Goal: Task Accomplishment & Management: Manage account settings

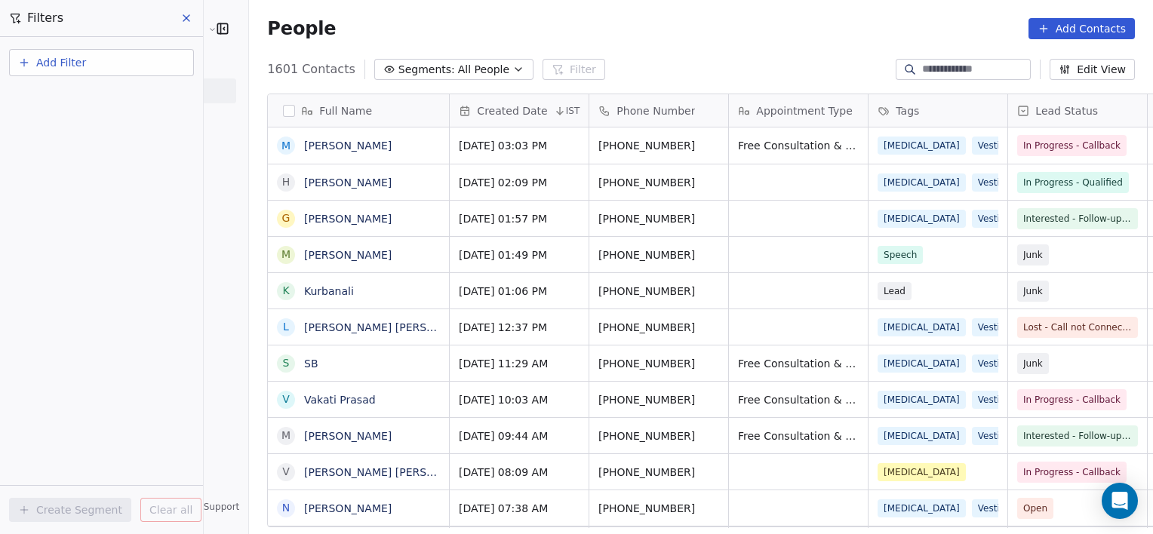
scroll to position [459, 937]
click at [314, 37] on div "People Add Contacts" at bounding box center [701, 28] width 868 height 21
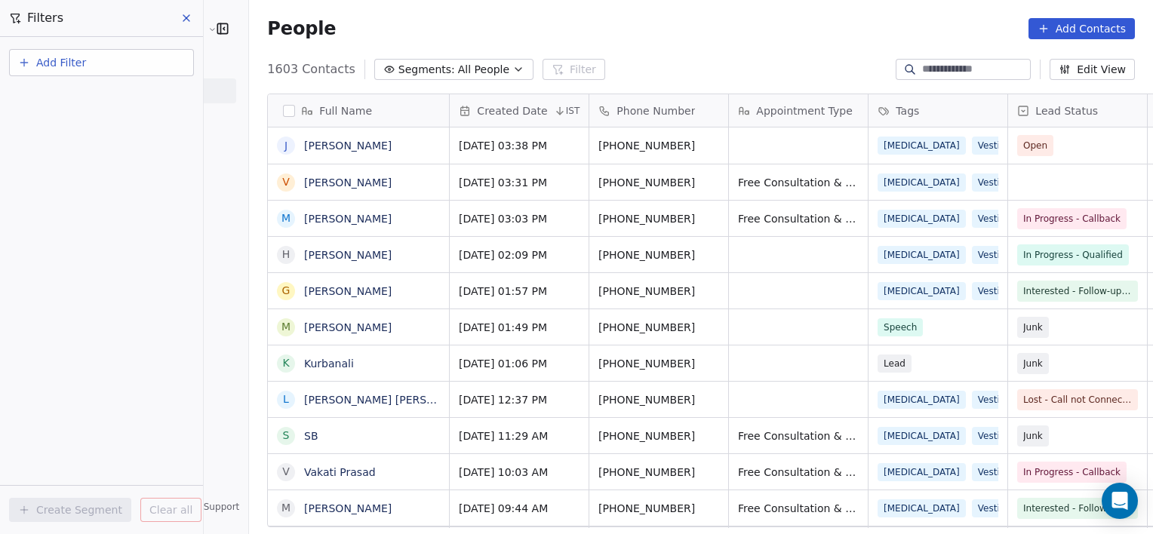
click at [188, 18] on icon at bounding box center [186, 18] width 12 height 12
click at [188, 18] on div "[PERSON_NAME] Clinic External Contacts People Marketing Workflows Campaigns Met…" at bounding box center [576, 267] width 1153 height 534
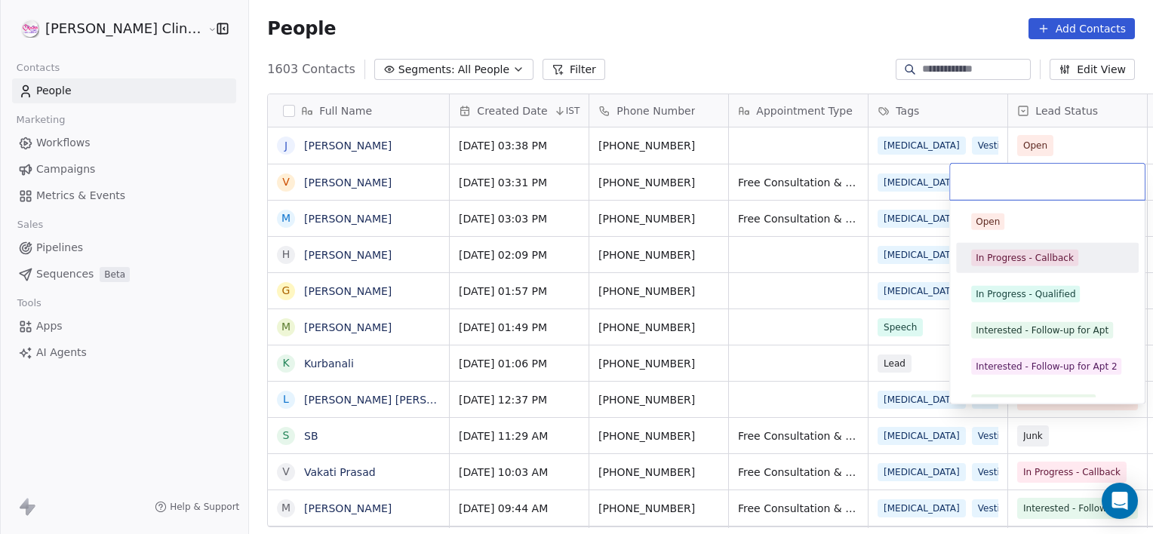
click at [990, 250] on span "In Progress - Callback" at bounding box center [1024, 258] width 107 height 17
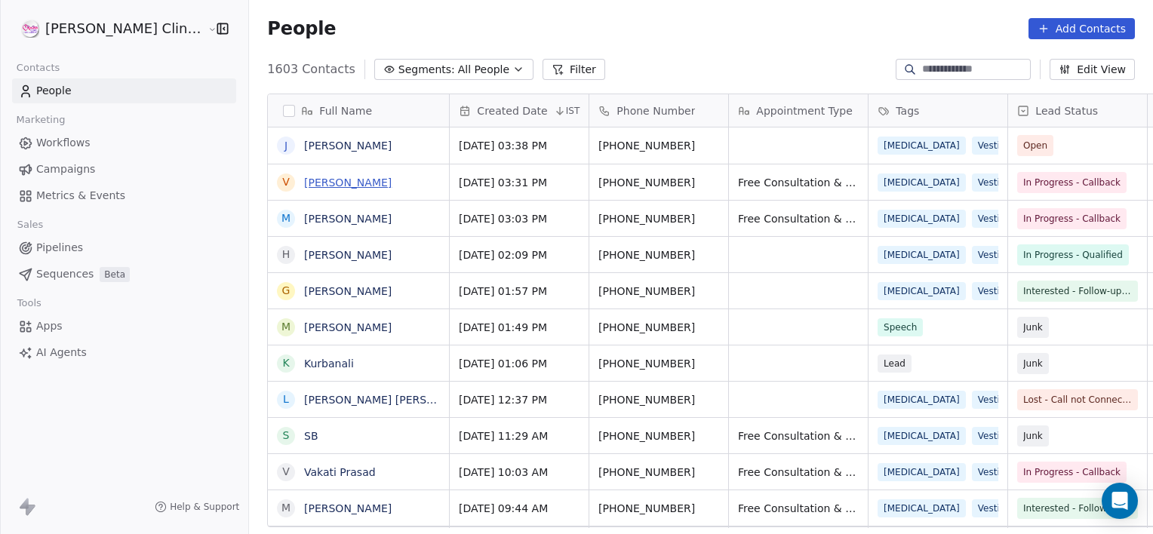
click at [315, 183] on link "[PERSON_NAME]" at bounding box center [348, 183] width 88 height 12
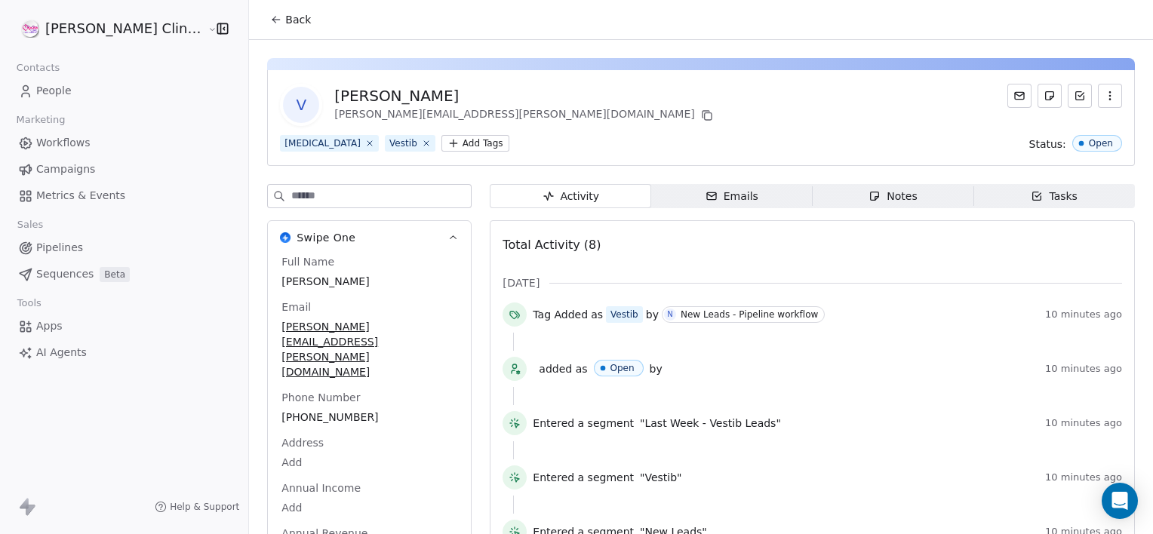
click at [813, 196] on span "Notes Notes" at bounding box center [893, 196] width 161 height 24
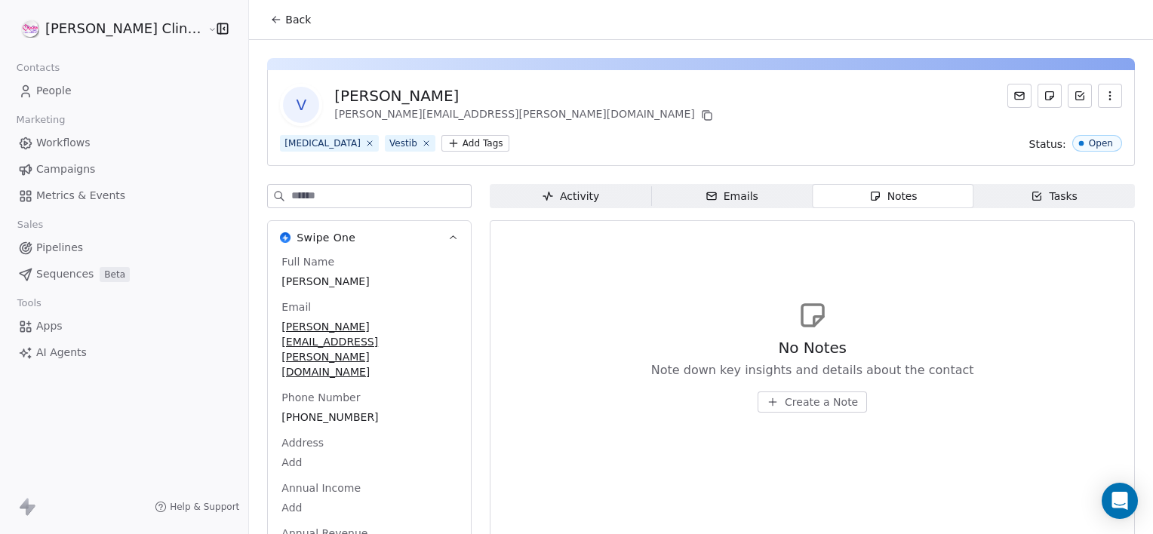
click at [785, 401] on span "Create a Note" at bounding box center [821, 402] width 73 height 15
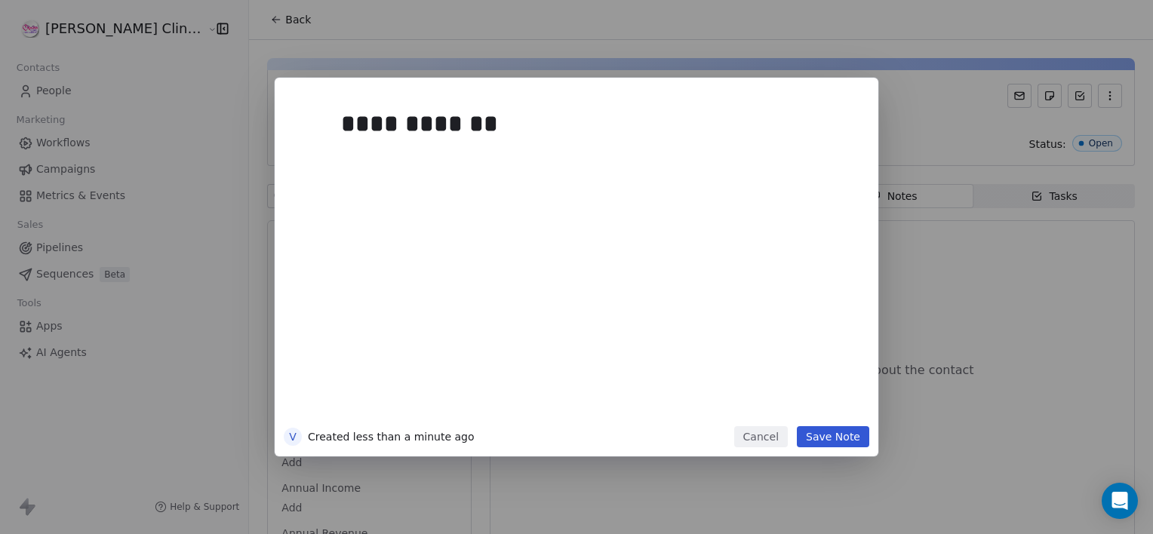
click at [839, 435] on button "Save Note" at bounding box center [833, 436] width 72 height 21
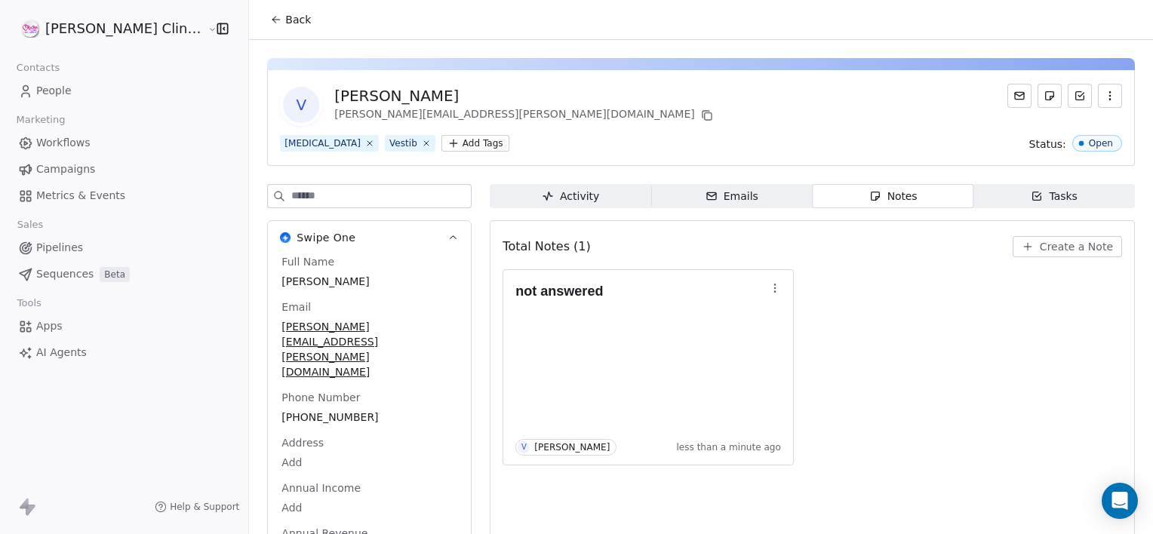
click at [261, 6] on button "Back" at bounding box center [290, 19] width 59 height 27
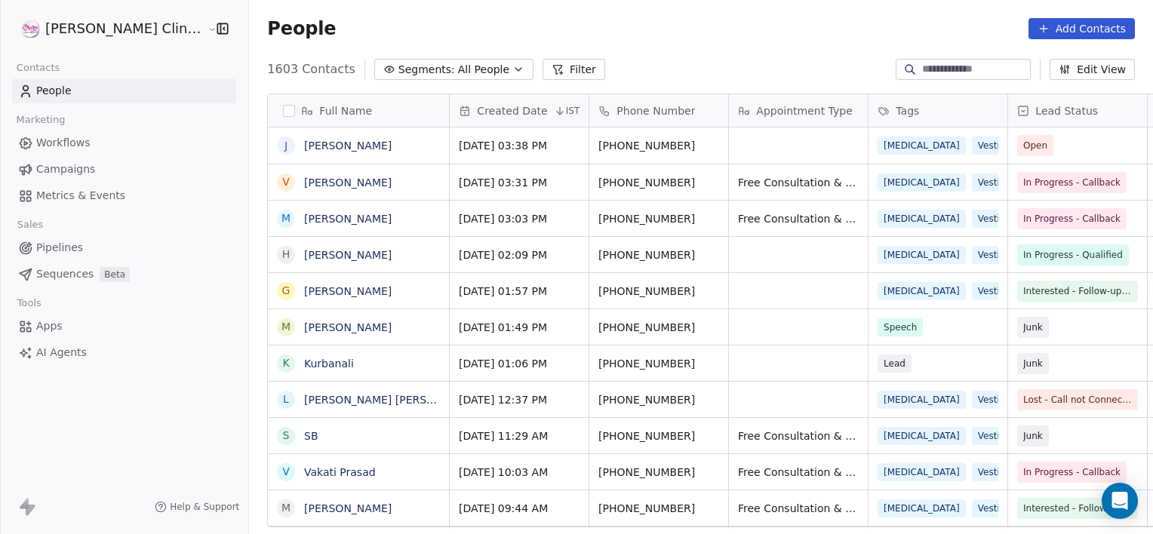
scroll to position [459, 937]
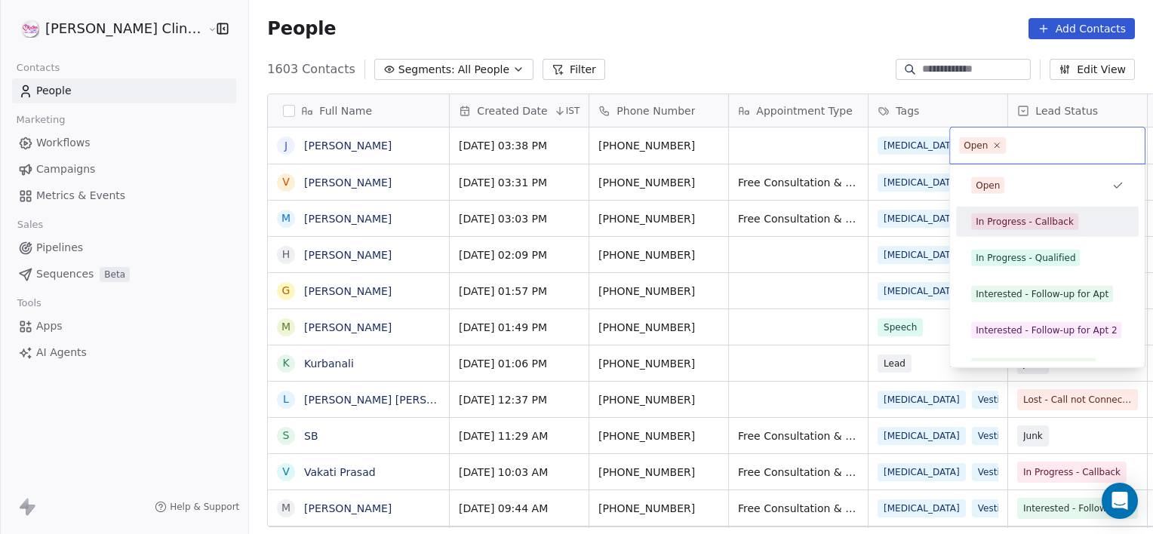
click at [1032, 215] on div "In Progress - Callback" at bounding box center [1025, 222] width 98 height 14
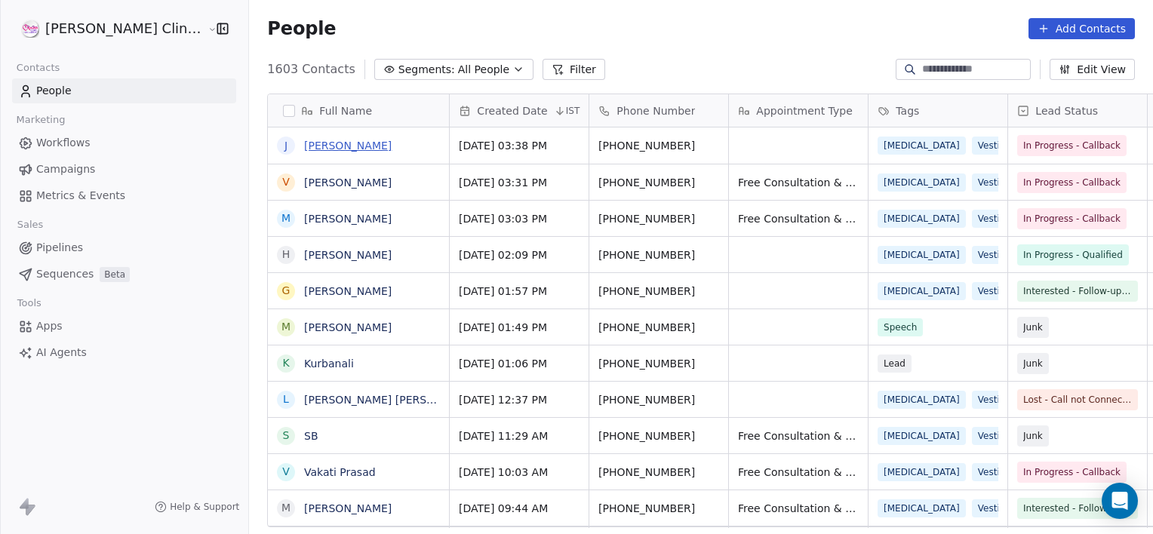
click at [304, 141] on link "[PERSON_NAME]" at bounding box center [348, 146] width 88 height 12
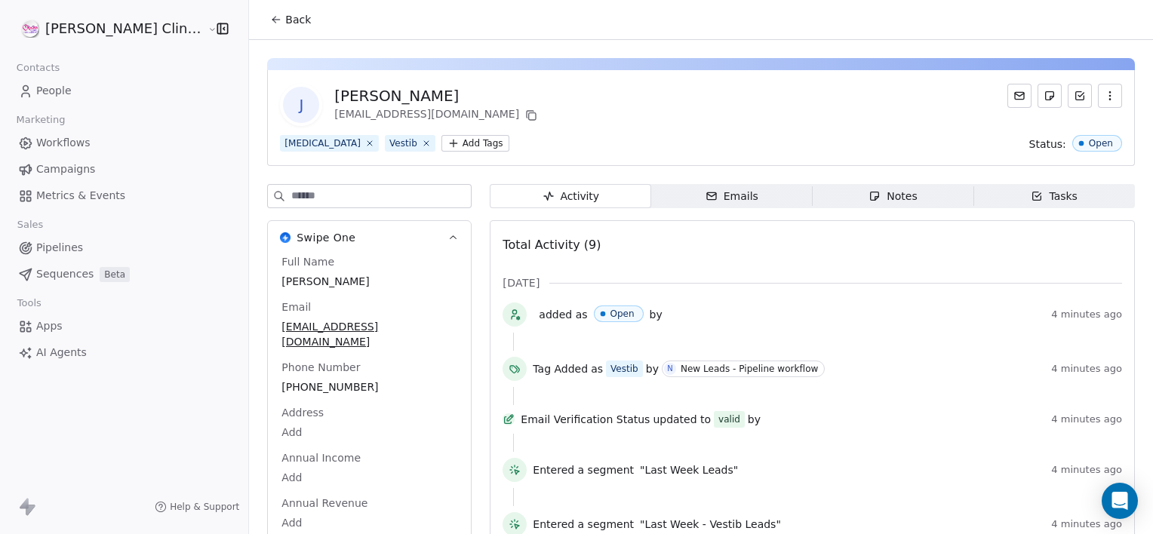
click at [908, 186] on span "Notes Notes" at bounding box center [893, 196] width 161 height 24
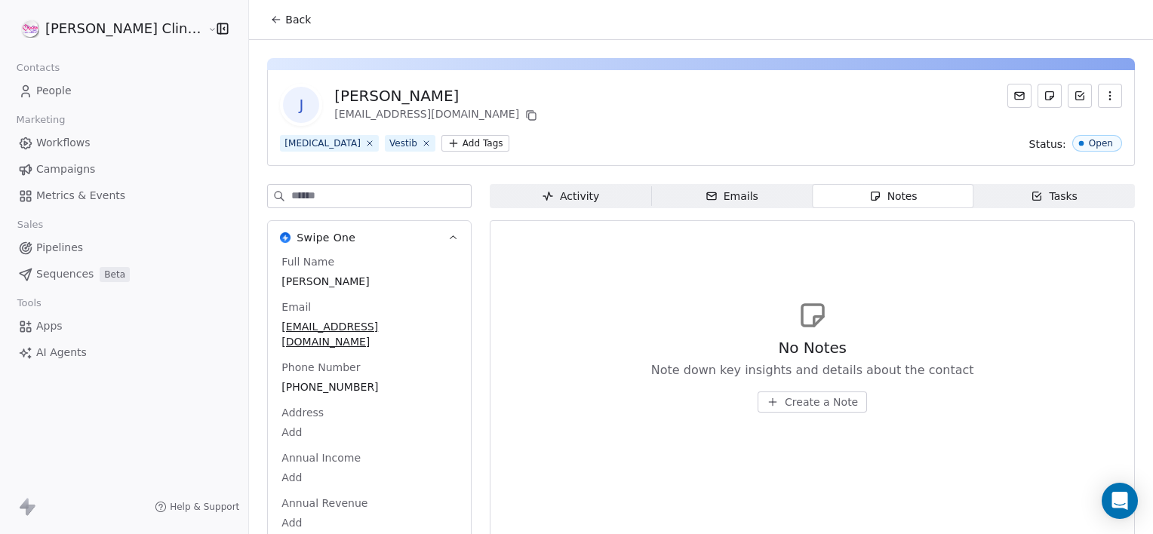
click at [778, 383] on div "No Notes Note down key insights and details about the contact Create a Note" at bounding box center [812, 374] width 323 height 75
click at [785, 401] on span "Create a Note" at bounding box center [821, 402] width 73 height 15
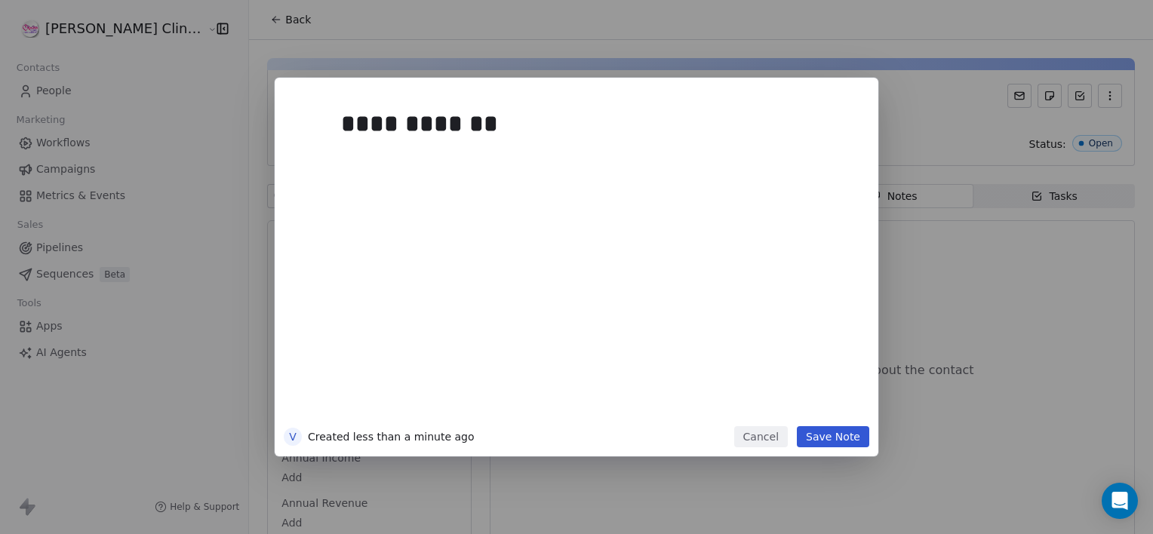
click at [835, 441] on button "Save Note" at bounding box center [833, 436] width 72 height 21
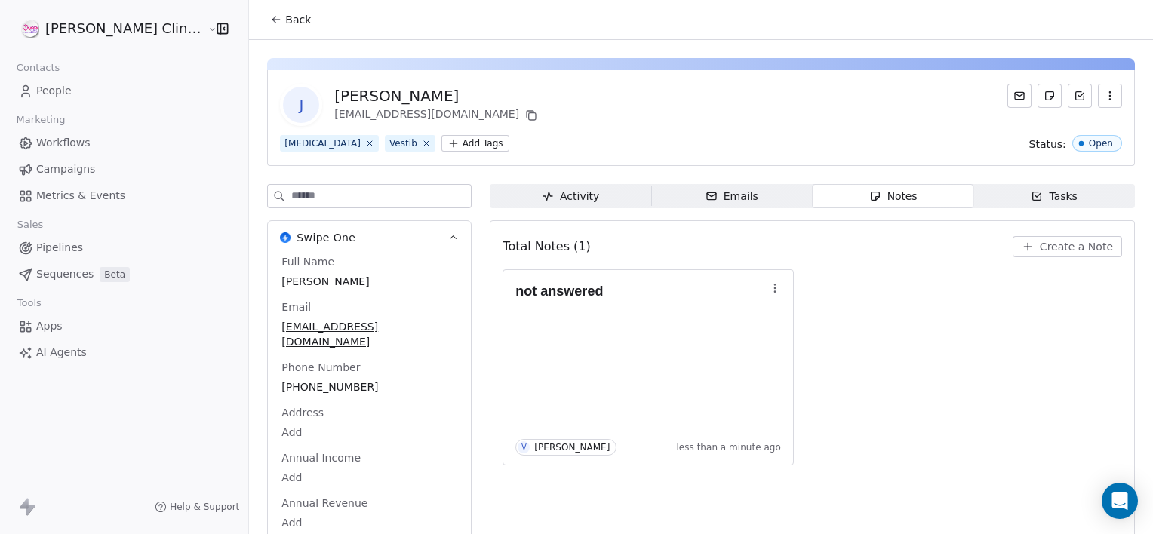
click at [285, 25] on span "Back" at bounding box center [298, 19] width 26 height 15
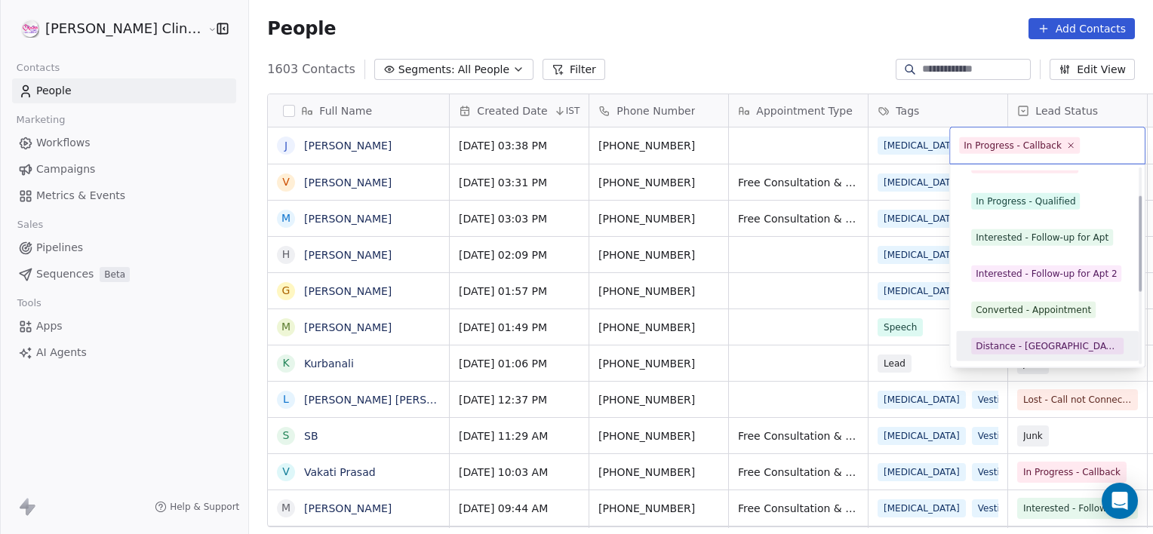
scroll to position [93, 0]
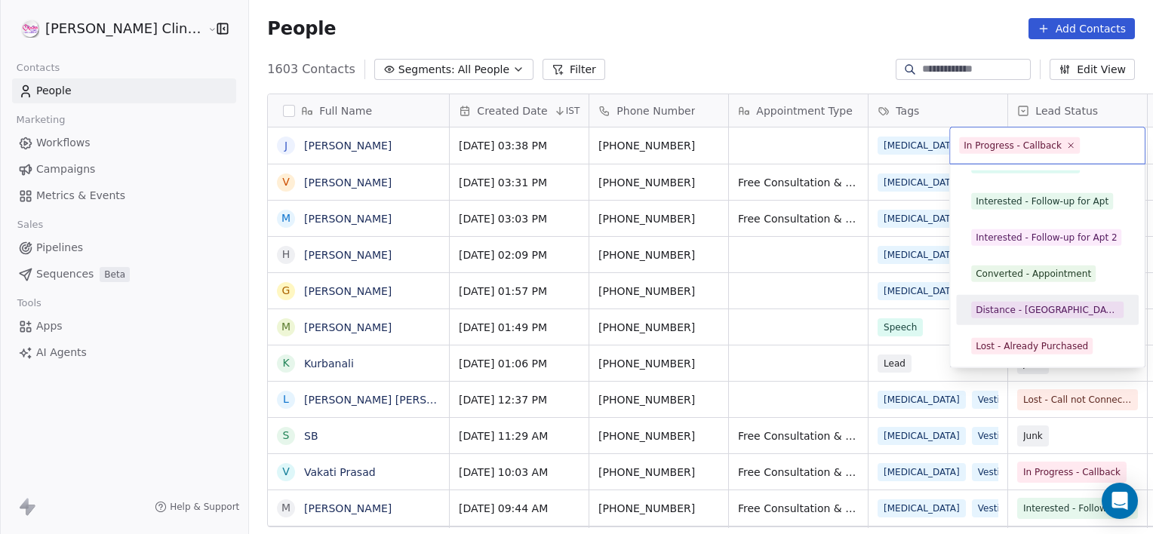
click at [1021, 314] on div "Distance - [GEOGRAPHIC_DATA]" at bounding box center [1047, 310] width 143 height 14
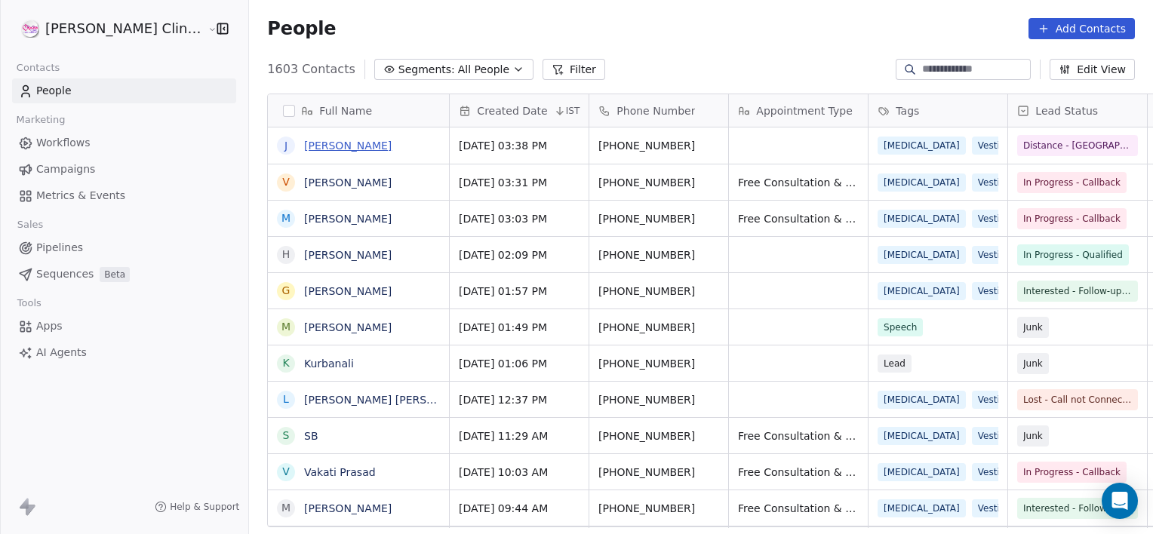
click at [304, 140] on link "[PERSON_NAME]" at bounding box center [348, 146] width 88 height 12
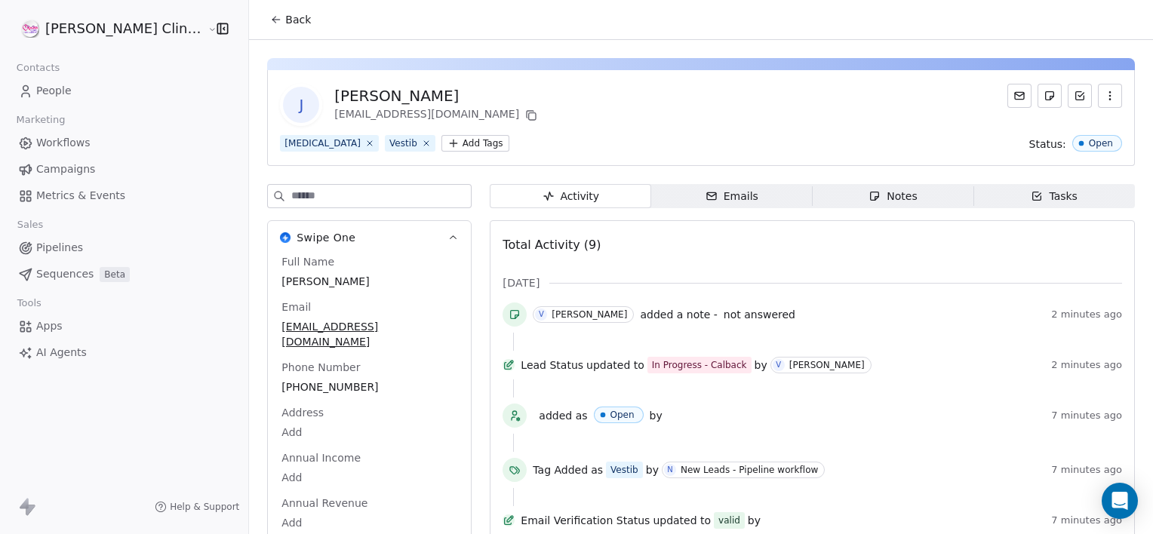
click at [869, 191] on icon "button" at bounding box center [875, 196] width 12 height 12
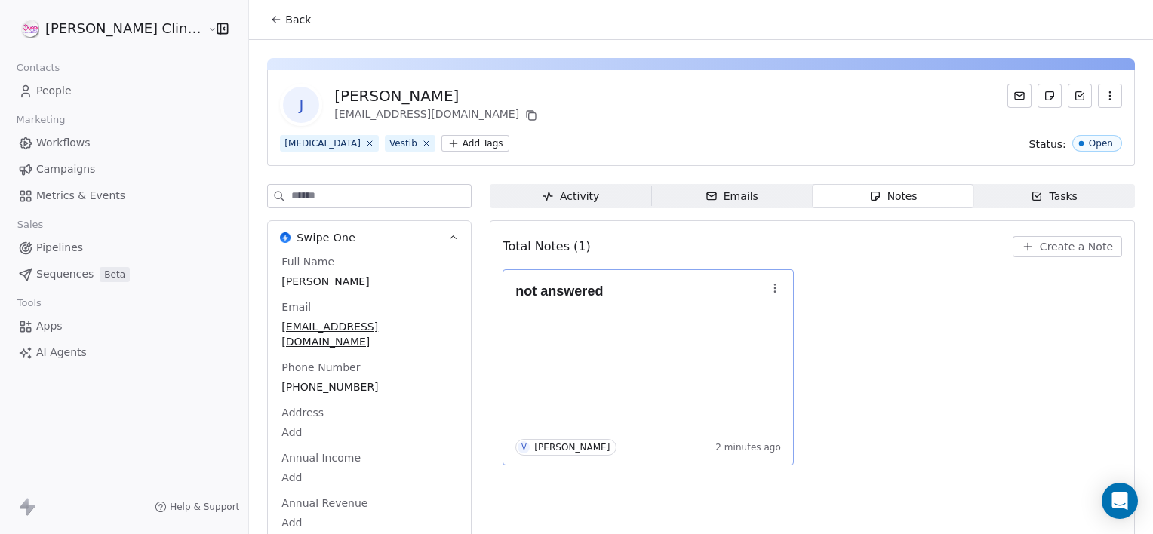
click at [769, 290] on icon "button" at bounding box center [775, 288] width 12 height 12
click at [762, 321] on span "Edit" at bounding box center [763, 319] width 20 height 15
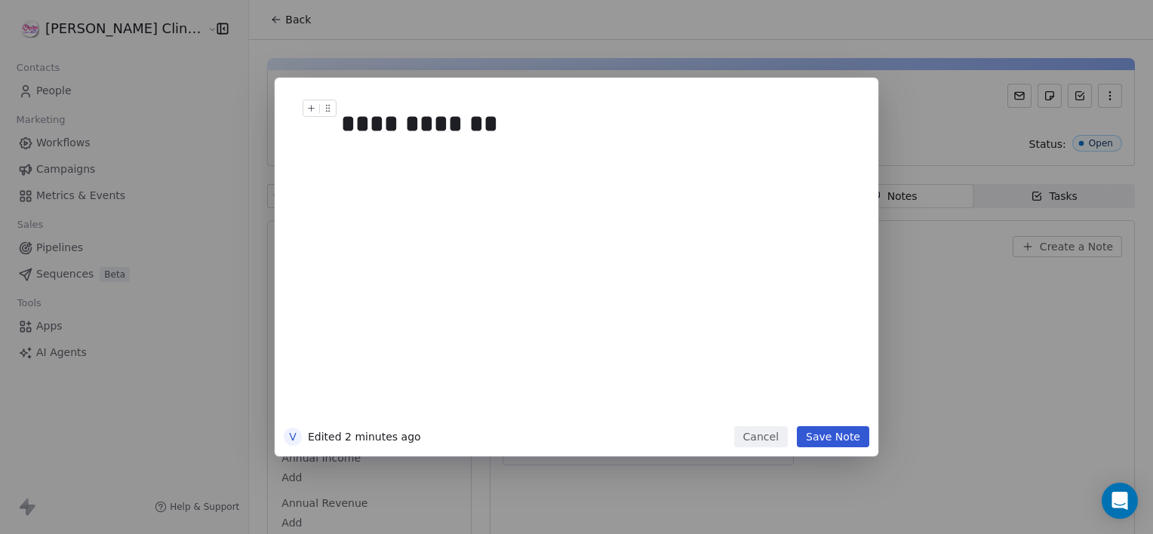
click at [590, 138] on div "**********" at bounding box center [593, 124] width 505 height 36
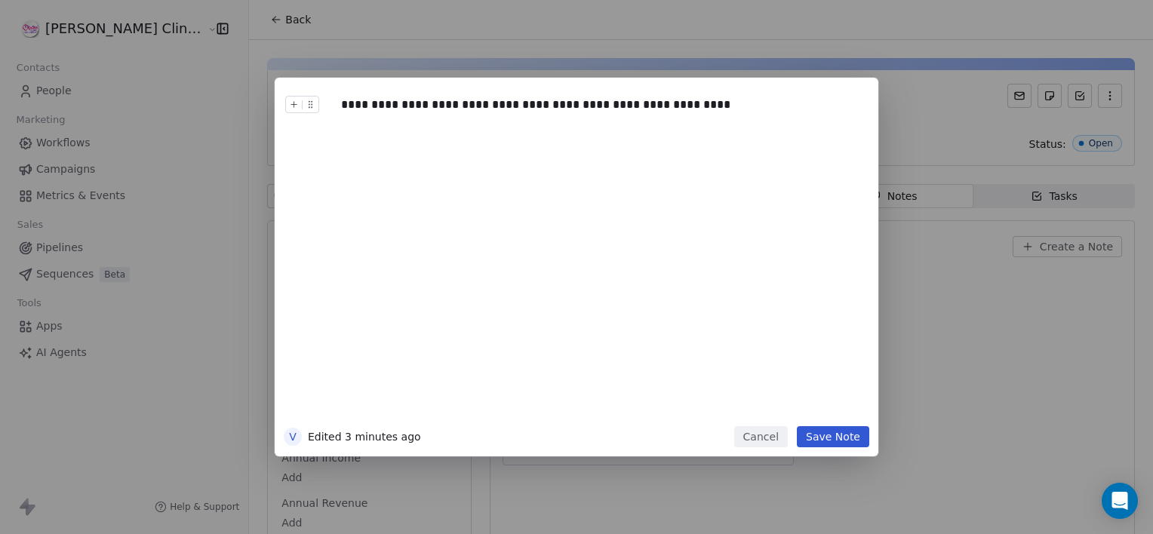
click at [850, 445] on button "Save Note" at bounding box center [833, 436] width 72 height 21
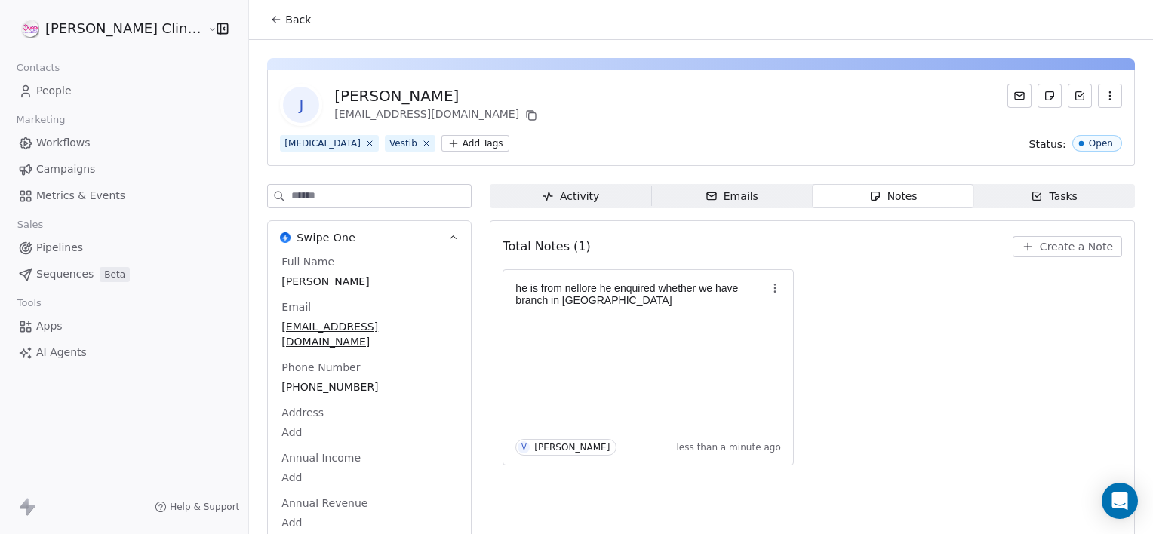
click at [261, 29] on button "Back" at bounding box center [290, 19] width 59 height 27
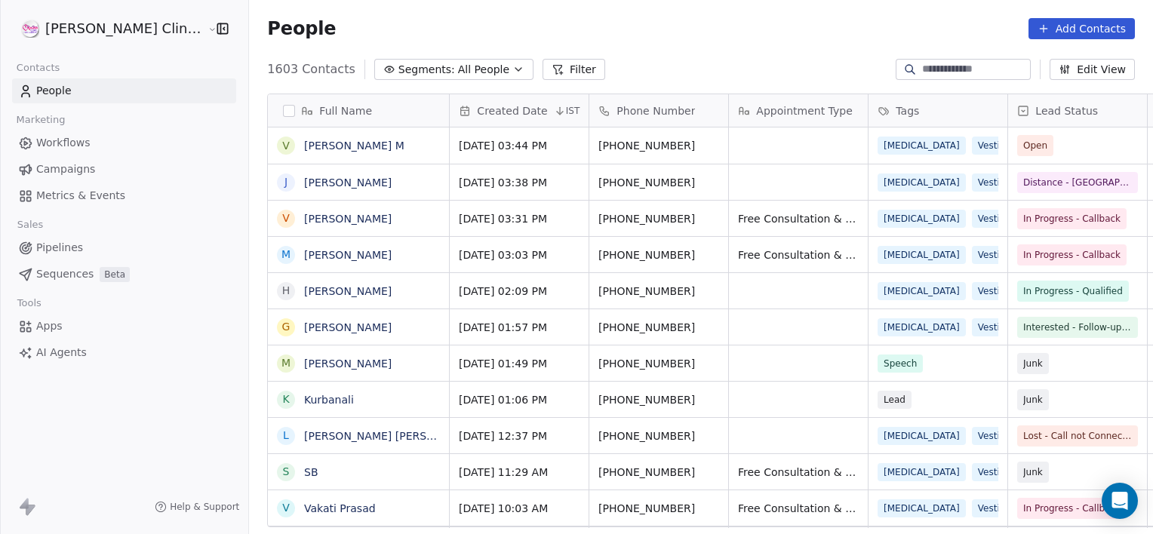
scroll to position [459, 937]
click at [304, 140] on link "[PERSON_NAME] M" at bounding box center [354, 146] width 100 height 12
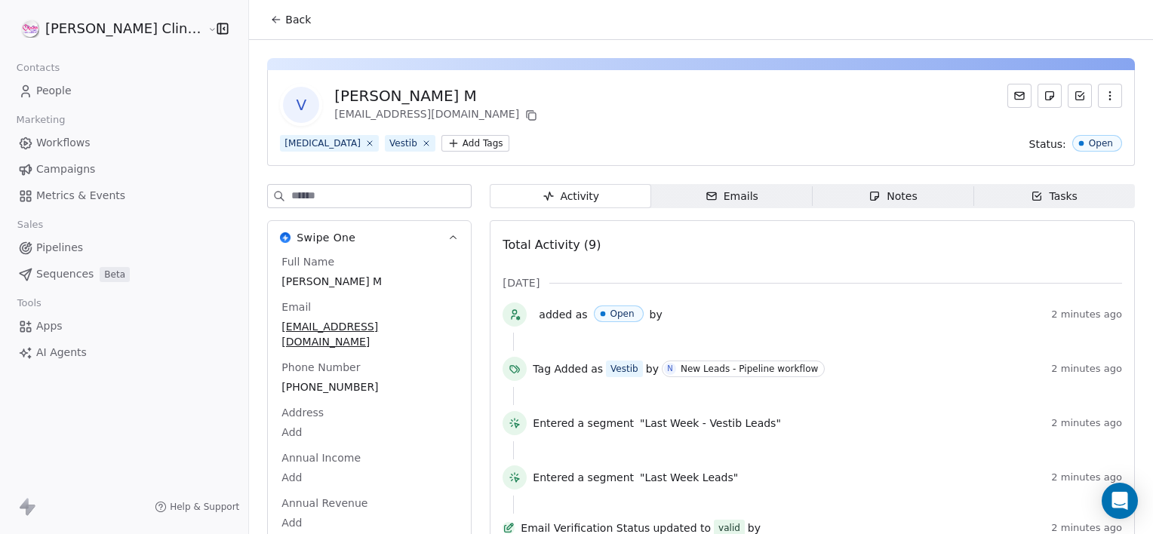
click at [869, 197] on div "Notes" at bounding box center [893, 197] width 48 height 16
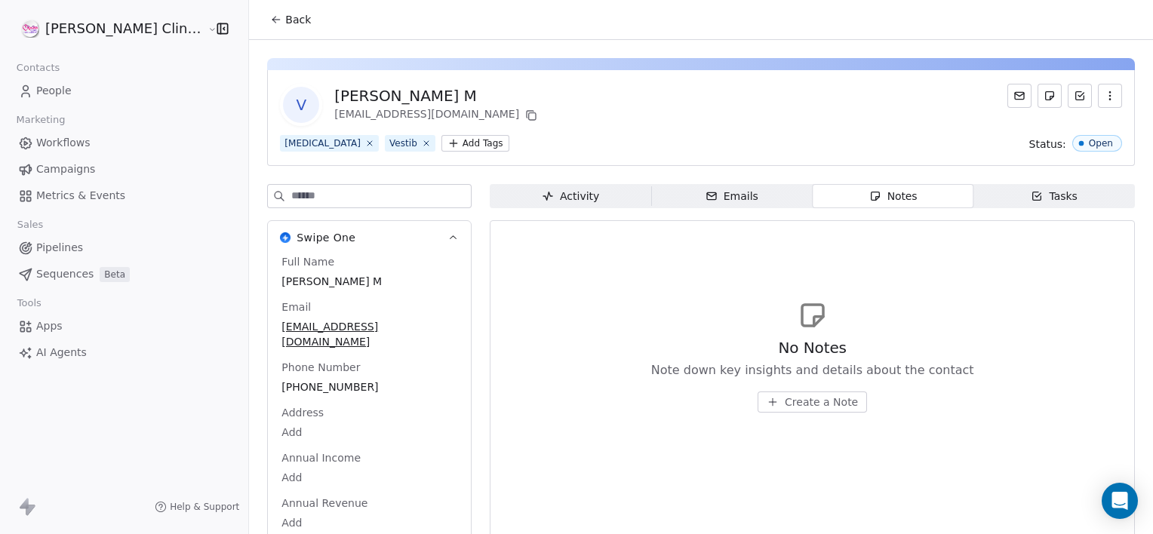
click at [785, 392] on button "Create a Note" at bounding box center [812, 402] width 109 height 21
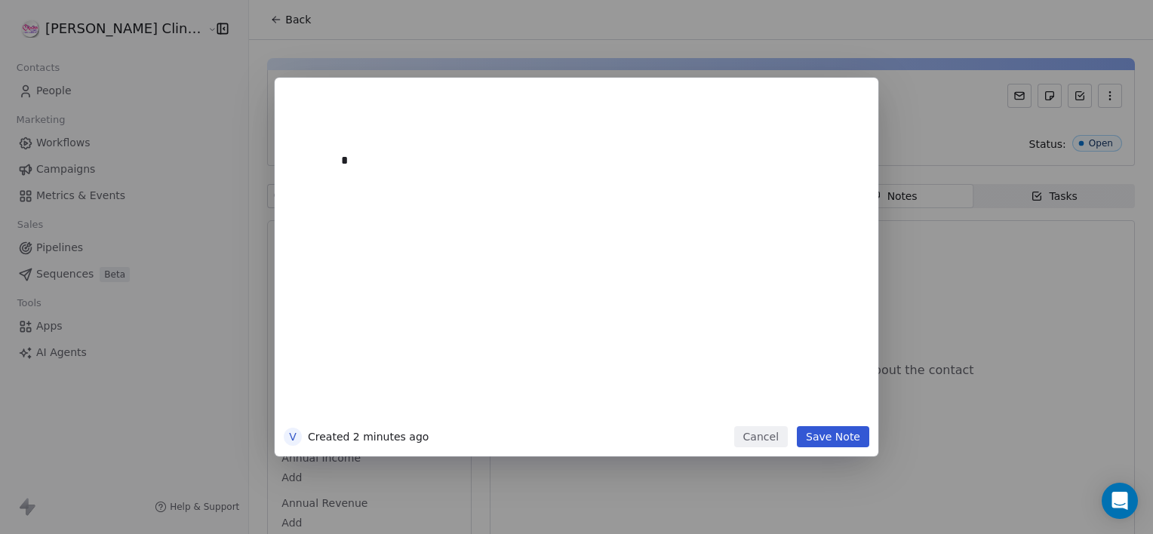
click at [768, 401] on div "*" at bounding box center [599, 260] width 516 height 321
click at [727, 392] on div "**********" at bounding box center [599, 260] width 516 height 321
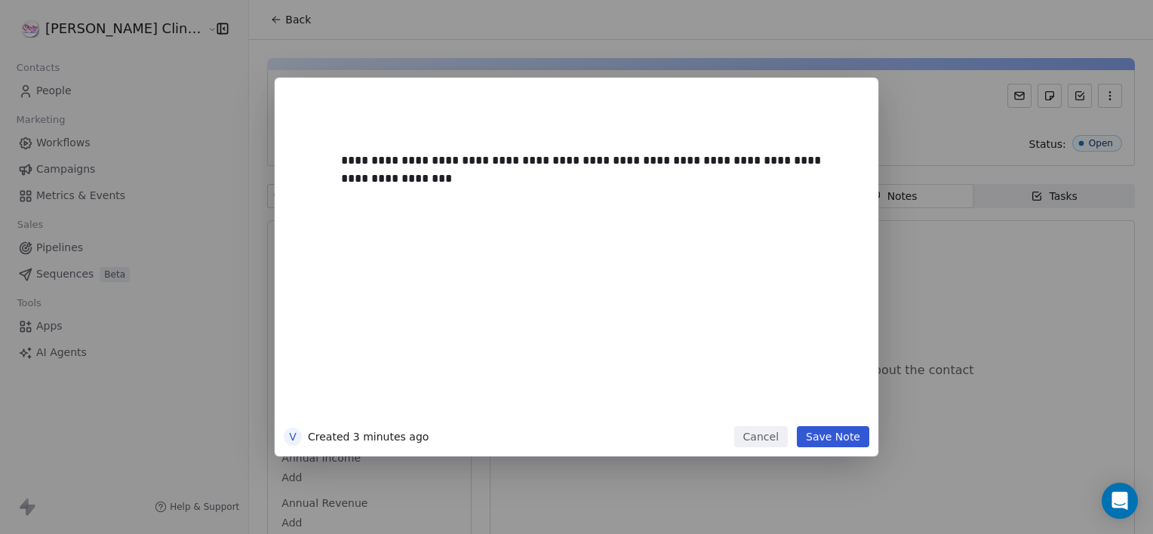
click at [850, 444] on button "Save Note" at bounding box center [833, 436] width 72 height 21
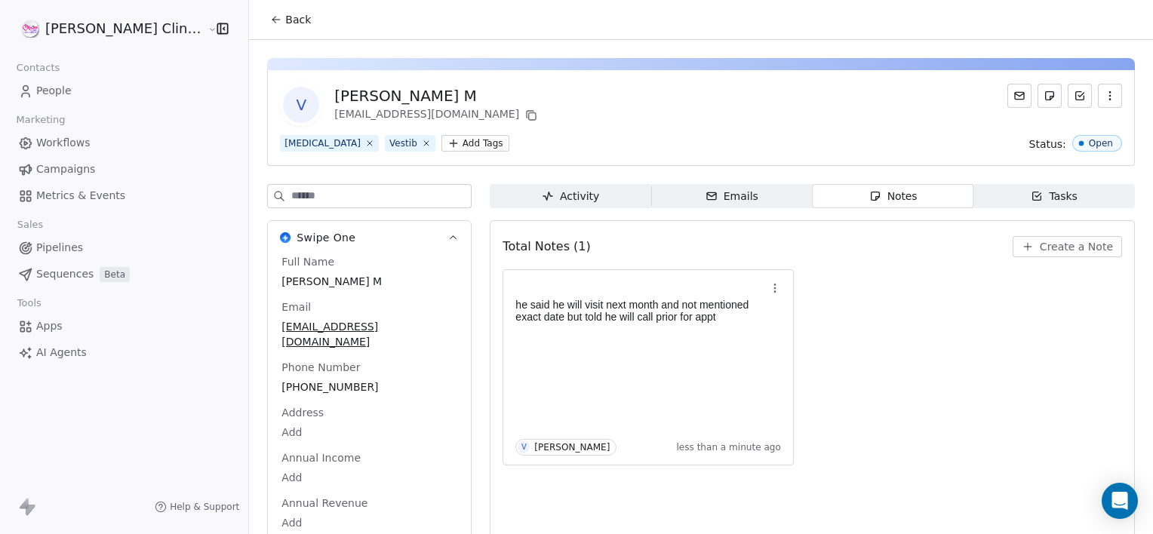
click at [285, 12] on span "Back" at bounding box center [298, 19] width 26 height 15
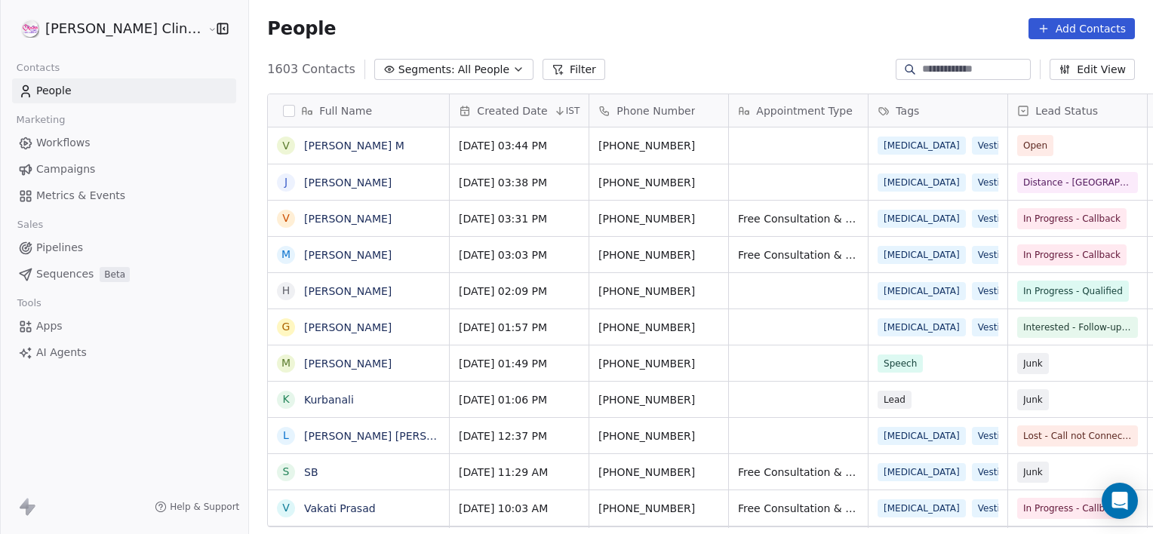
scroll to position [459, 937]
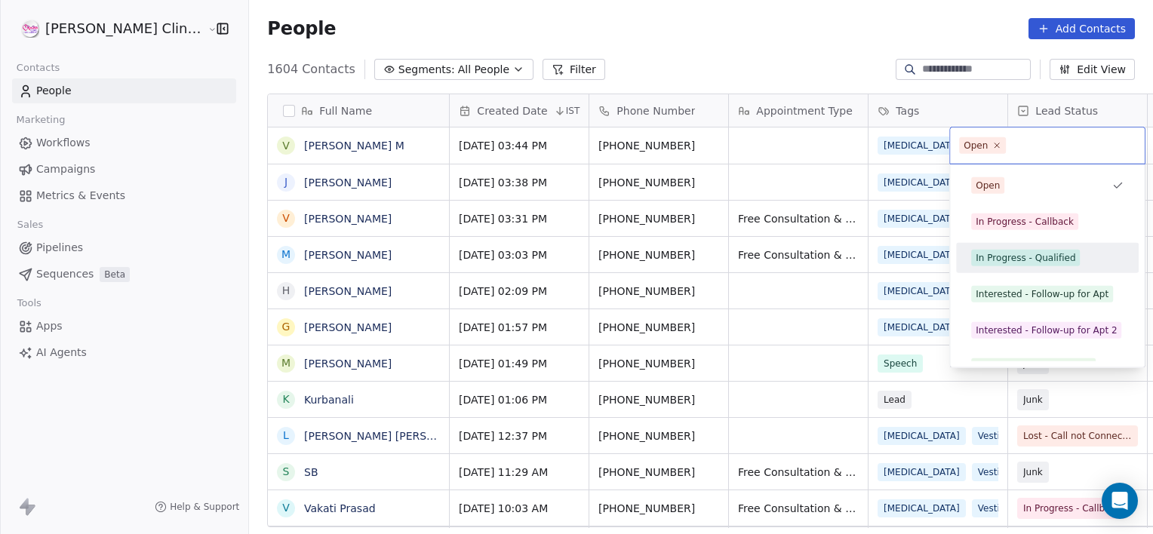
click at [1038, 264] on span "In Progress - Qualified" at bounding box center [1025, 258] width 109 height 17
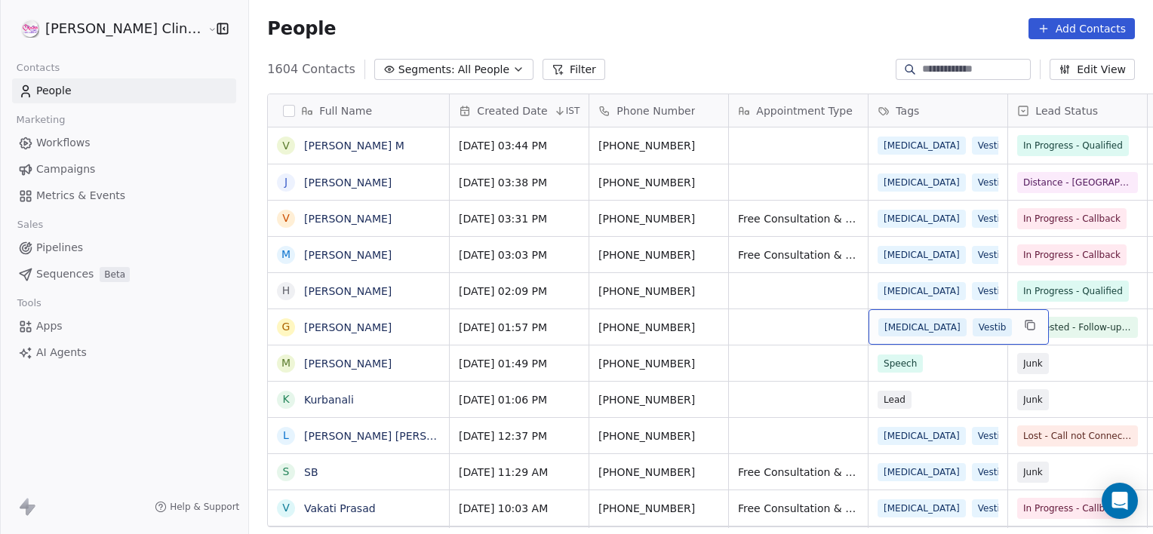
drag, startPoint x: 849, startPoint y: 340, endPoint x: 881, endPoint y: 561, distance: 223.4
